Goal: Navigation & Orientation: Understand site structure

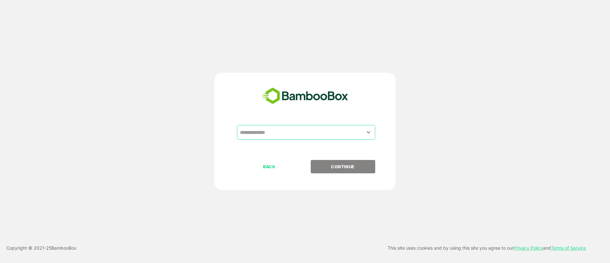
click at [271, 130] on input "text" at bounding box center [306, 132] width 136 height 12
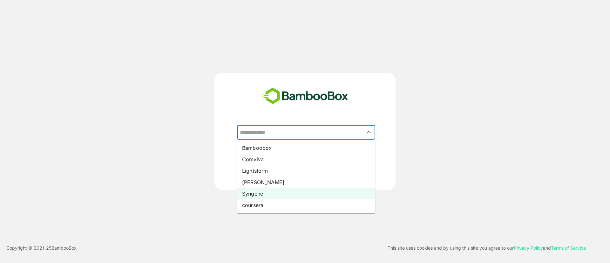
click at [260, 195] on li "Syngene" at bounding box center [306, 193] width 138 height 11
type input "*******"
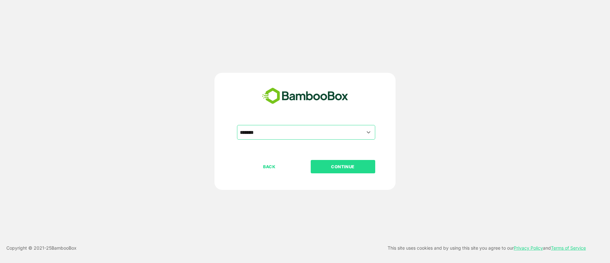
click at [334, 171] on button "CONTINUE" at bounding box center [343, 166] width 65 height 13
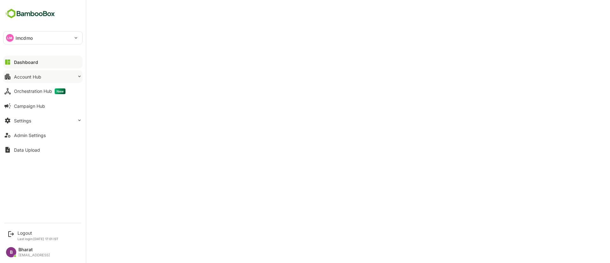
click at [36, 80] on button "Account Hub" at bounding box center [42, 76] width 79 height 13
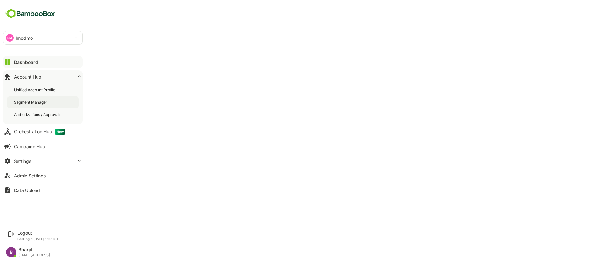
click at [36, 99] on div "Segment Manager" at bounding box center [31, 101] width 35 height 5
click at [42, 93] on div "Unified Account Profile" at bounding box center [43, 90] width 72 height 12
click at [63, 167] on button "Settings" at bounding box center [42, 160] width 79 height 13
click at [35, 159] on button "Settings" at bounding box center [42, 160] width 79 height 13
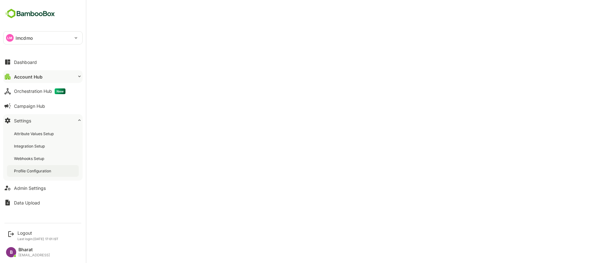
click at [35, 167] on div "Profile Configuration" at bounding box center [43, 171] width 72 height 12
click at [48, 77] on button "Account Hub" at bounding box center [42, 76] width 79 height 13
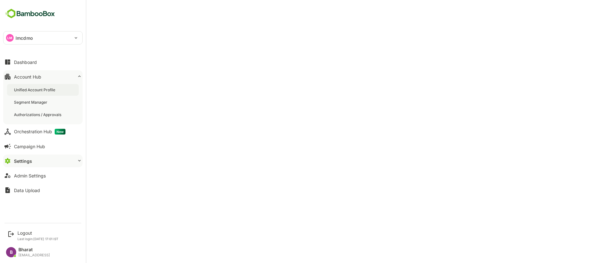
click at [33, 89] on div "Unified Account Profile" at bounding box center [35, 89] width 43 height 5
click at [24, 105] on div "Segment Manager" at bounding box center [31, 101] width 35 height 5
click at [33, 89] on div "Unified Account Profile" at bounding box center [35, 89] width 43 height 5
click at [27, 66] on button "Dashboard" at bounding box center [42, 62] width 79 height 13
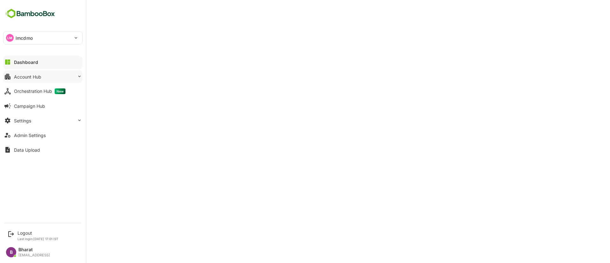
click at [43, 81] on button "Account Hub" at bounding box center [42, 76] width 79 height 13
click at [43, 73] on button "Account Hub" at bounding box center [42, 76] width 79 height 13
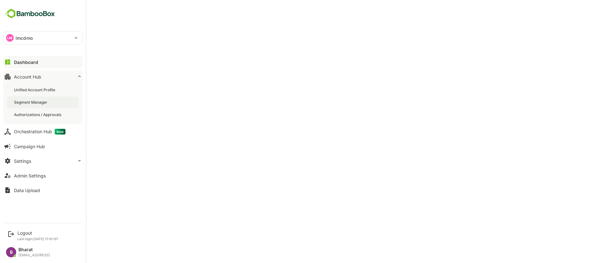
click at [31, 99] on div "Segment Manager" at bounding box center [31, 101] width 35 height 5
